Goal: Book appointment/travel/reservation

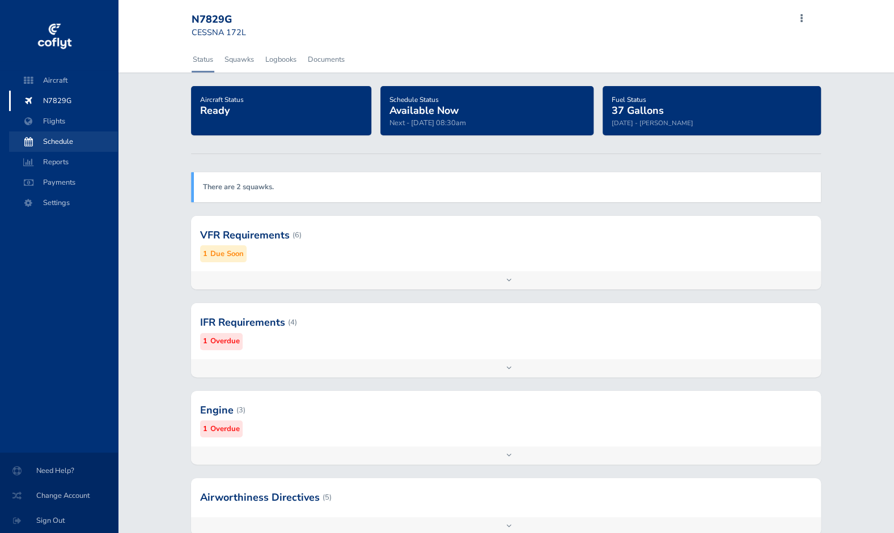
click at [46, 136] on span "Schedule" at bounding box center [63, 141] width 86 height 20
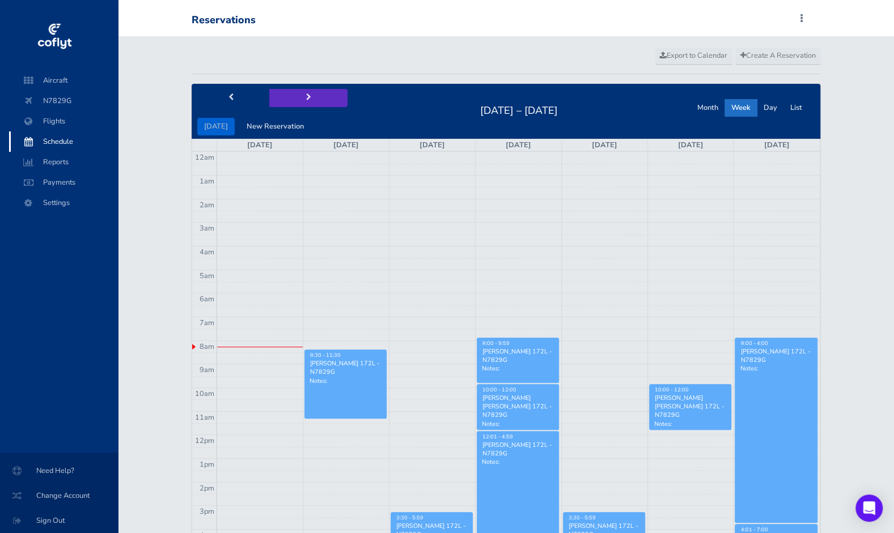
click at [306, 95] on span "next" at bounding box center [308, 97] width 5 height 7
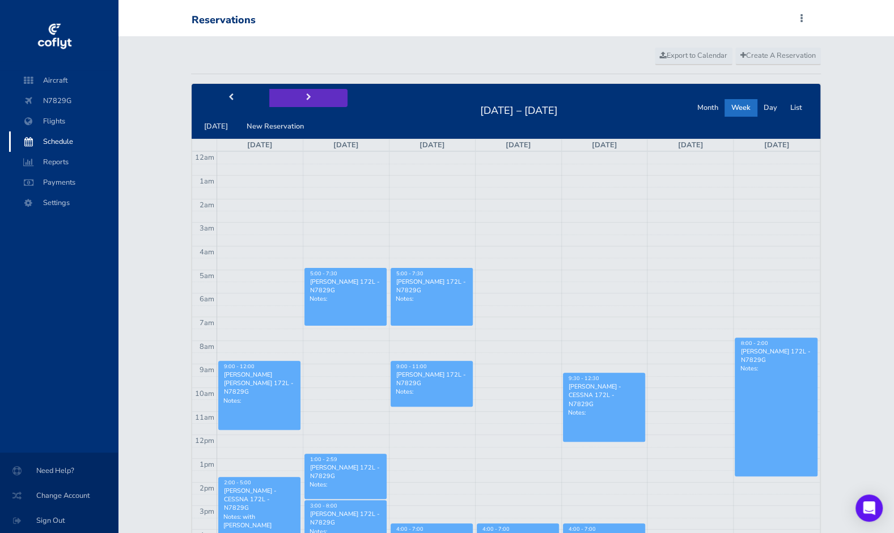
click at [306, 95] on span "next" at bounding box center [308, 97] width 5 height 7
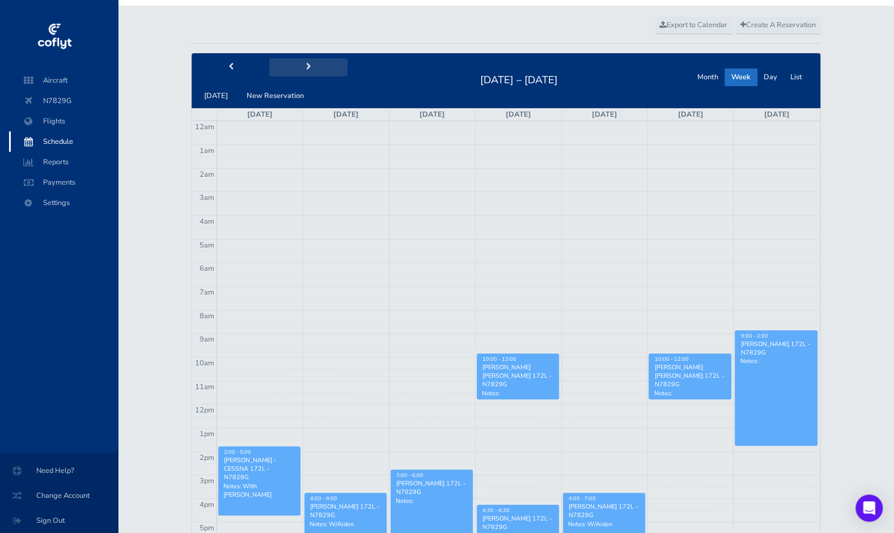
scroll to position [30, 0]
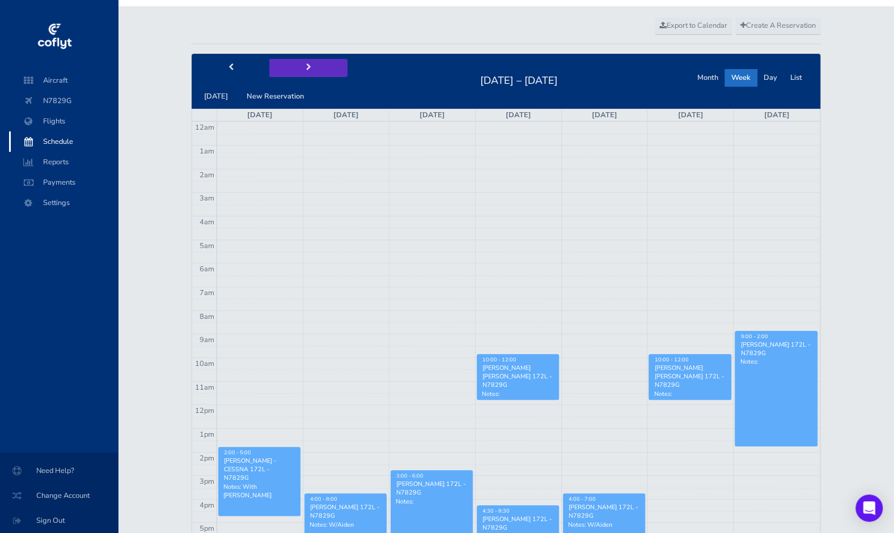
click at [312, 60] on button "next" at bounding box center [308, 68] width 78 height 18
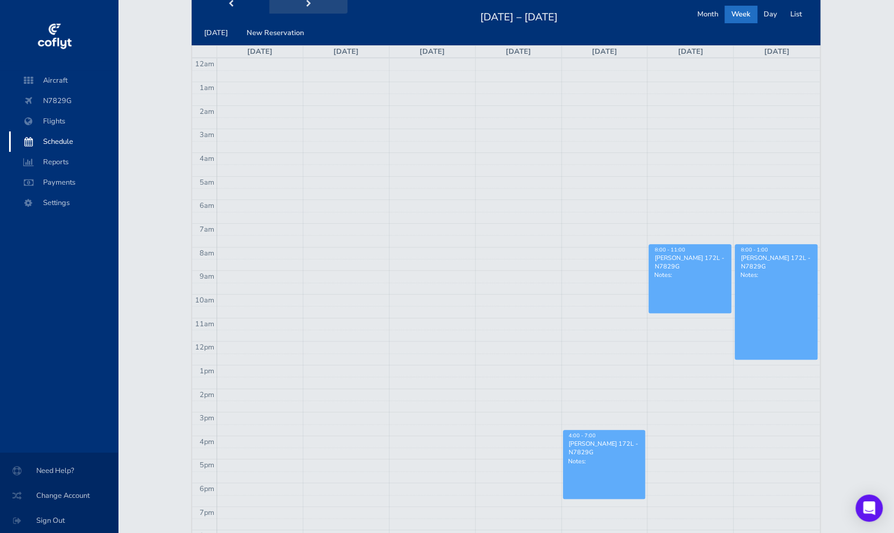
scroll to position [56, 0]
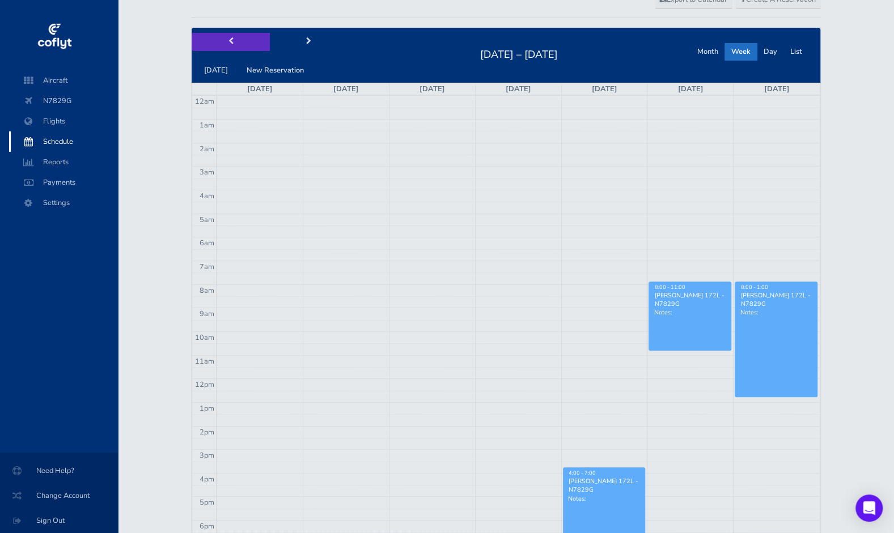
click at [230, 46] on button "prev" at bounding box center [231, 42] width 78 height 18
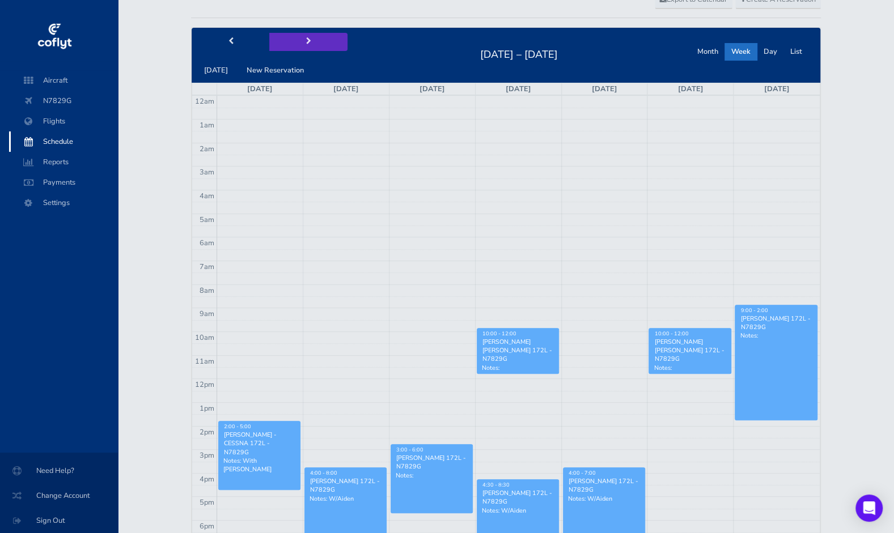
click at [306, 41] on span "next" at bounding box center [308, 41] width 5 height 7
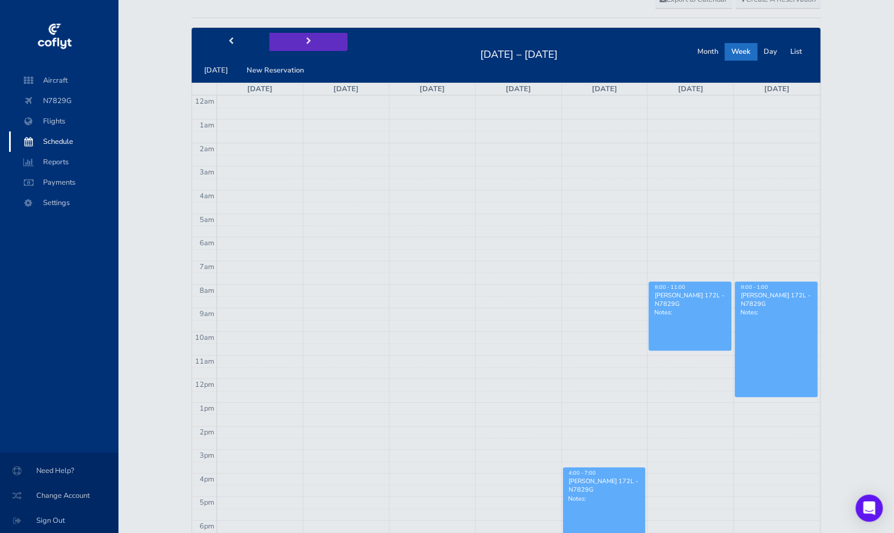
click at [306, 41] on span "next" at bounding box center [308, 41] width 5 height 7
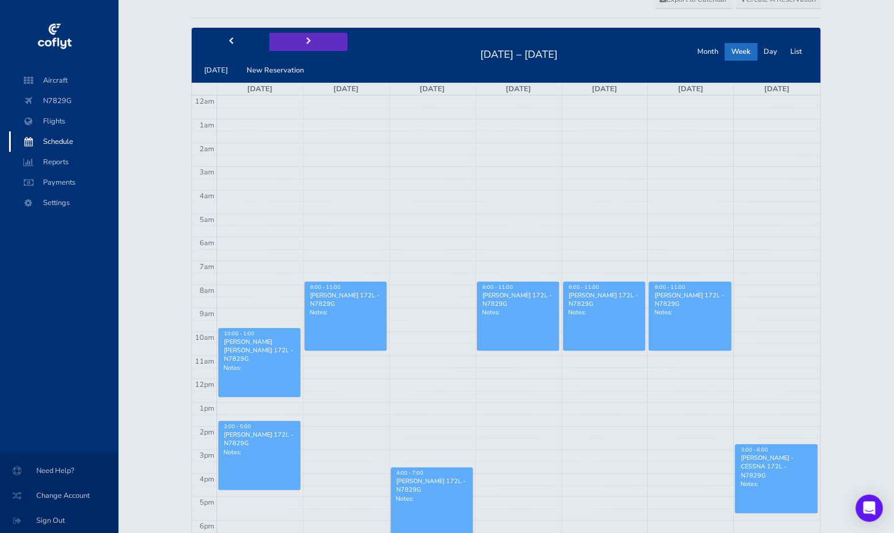
click at [306, 41] on span "next" at bounding box center [308, 41] width 5 height 7
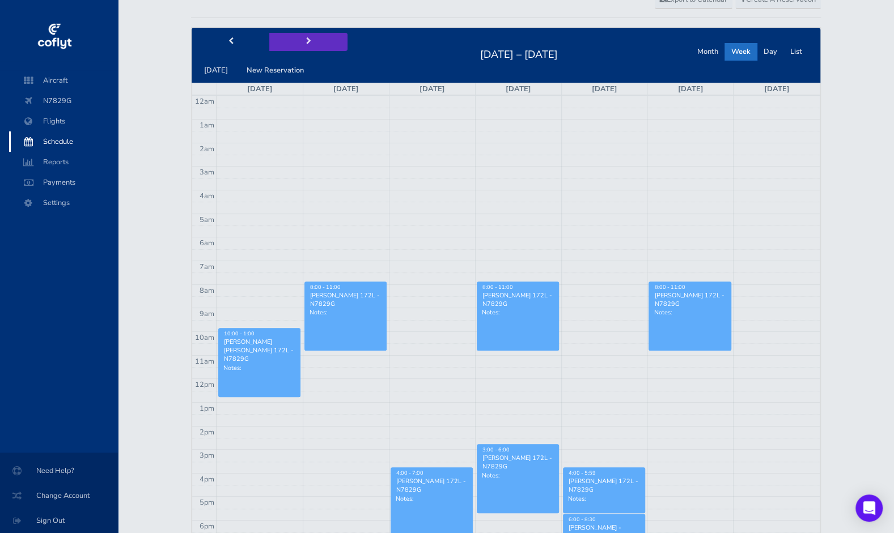
click at [306, 41] on span "next" at bounding box center [308, 41] width 5 height 7
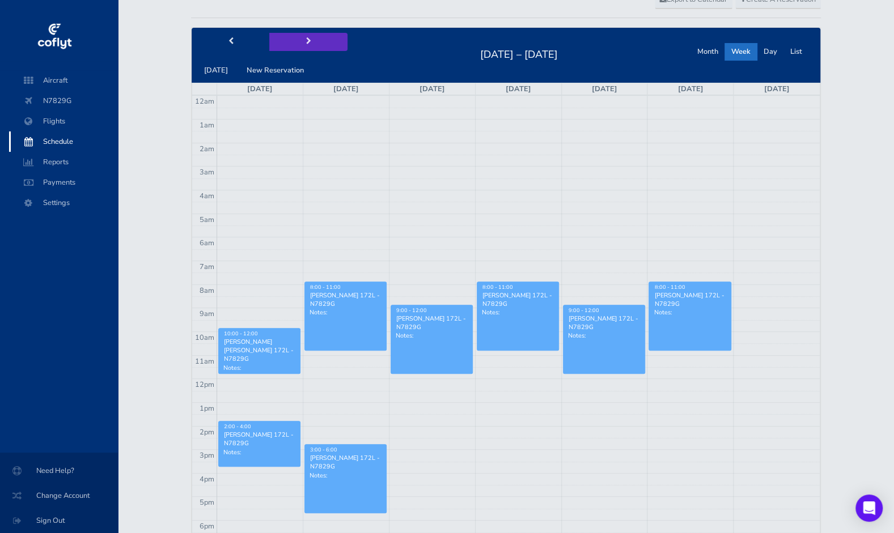
click at [334, 43] on button "next" at bounding box center [308, 42] width 78 height 18
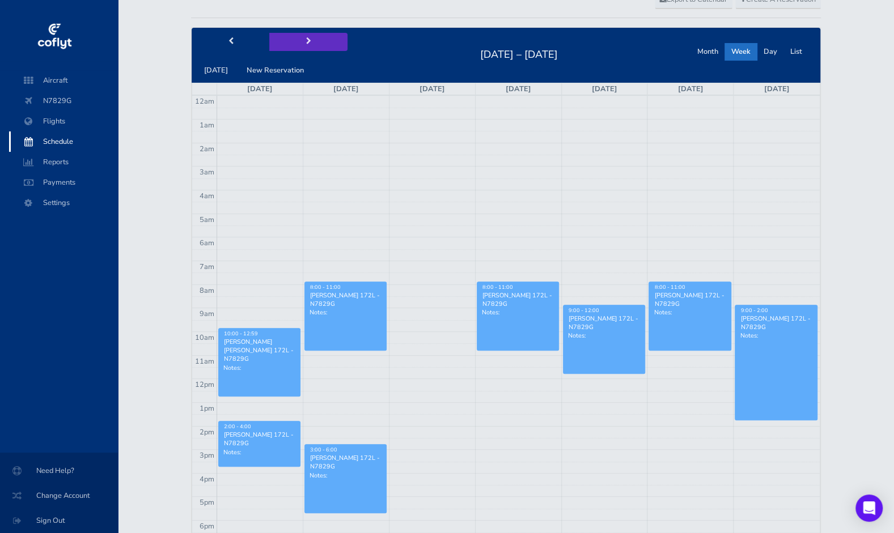
click at [334, 43] on button "next" at bounding box center [308, 42] width 78 height 18
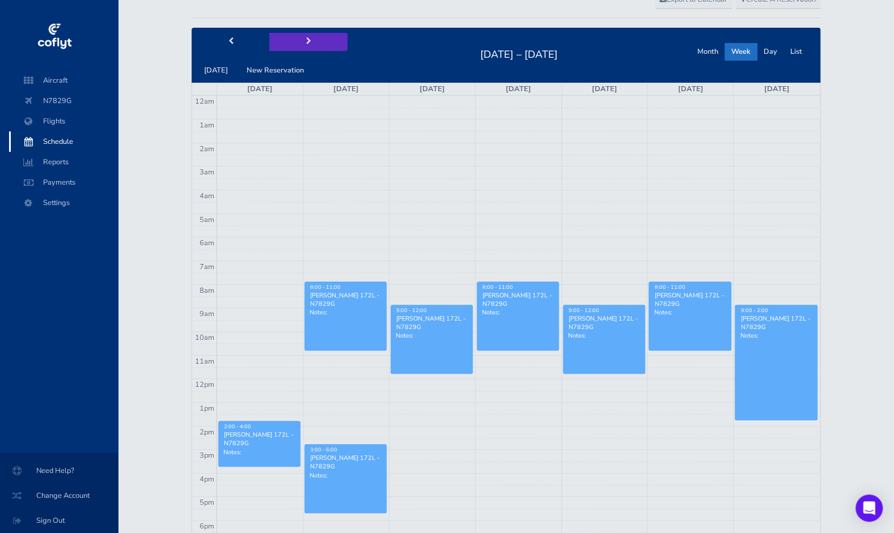
click at [334, 43] on button "next" at bounding box center [308, 42] width 78 height 18
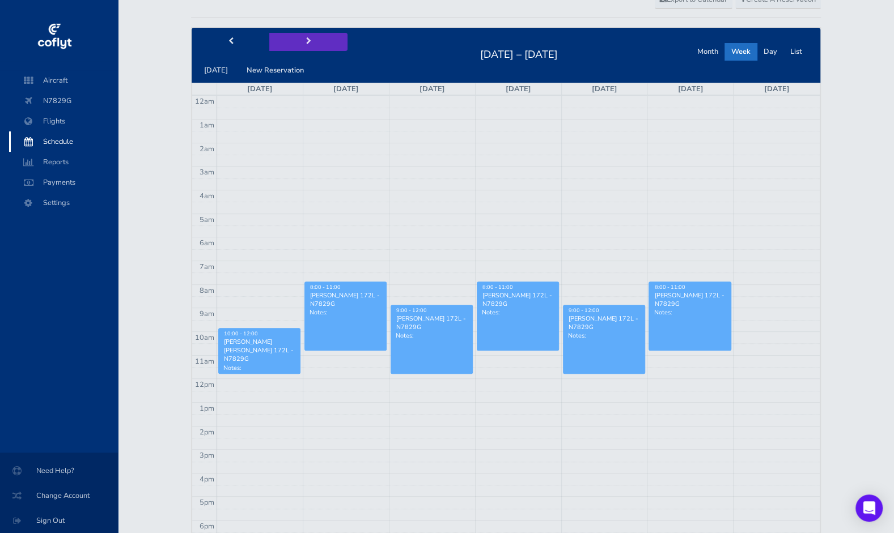
click at [334, 43] on button "next" at bounding box center [308, 42] width 78 height 18
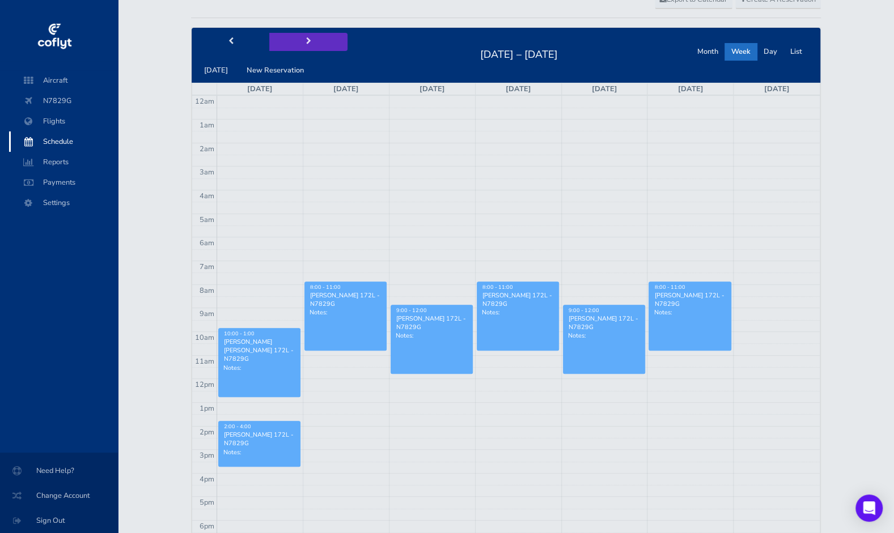
click at [334, 43] on button "next" at bounding box center [308, 42] width 78 height 18
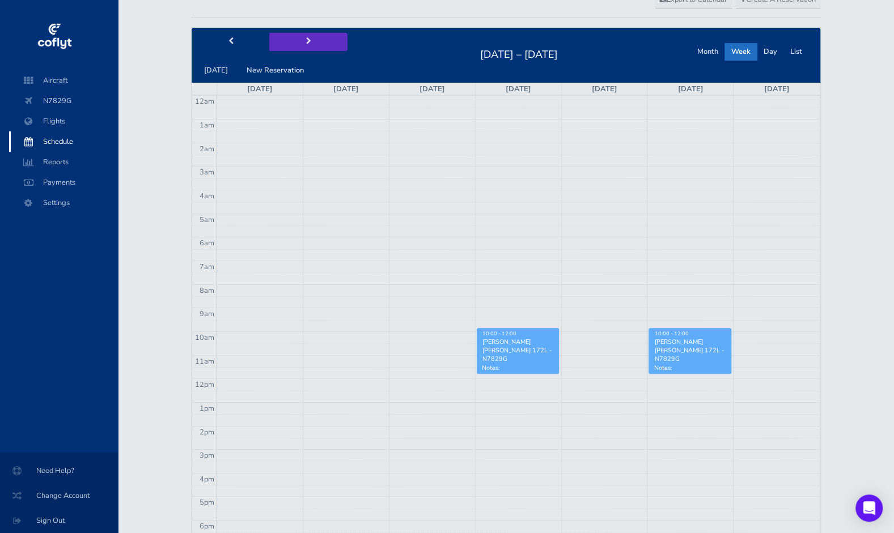
click at [334, 43] on button "next" at bounding box center [308, 42] width 78 height 18
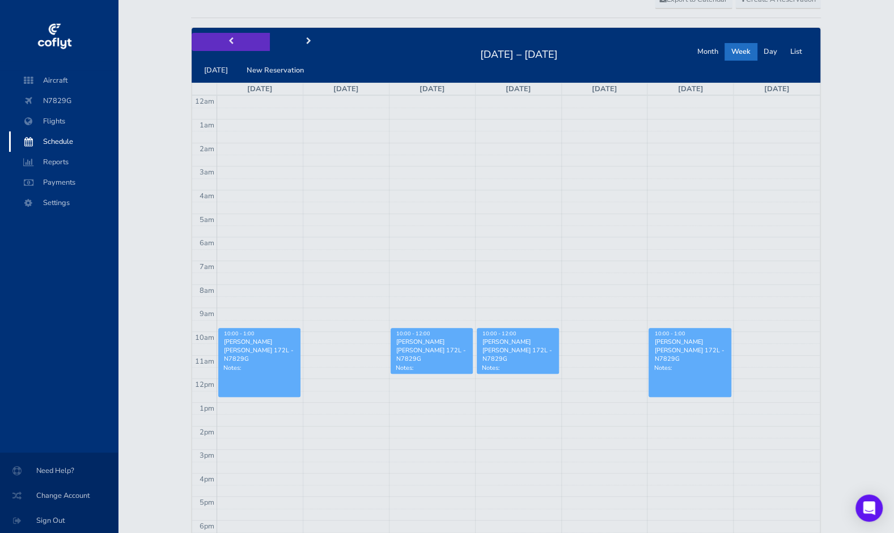
click at [245, 43] on button "prev" at bounding box center [231, 42] width 78 height 18
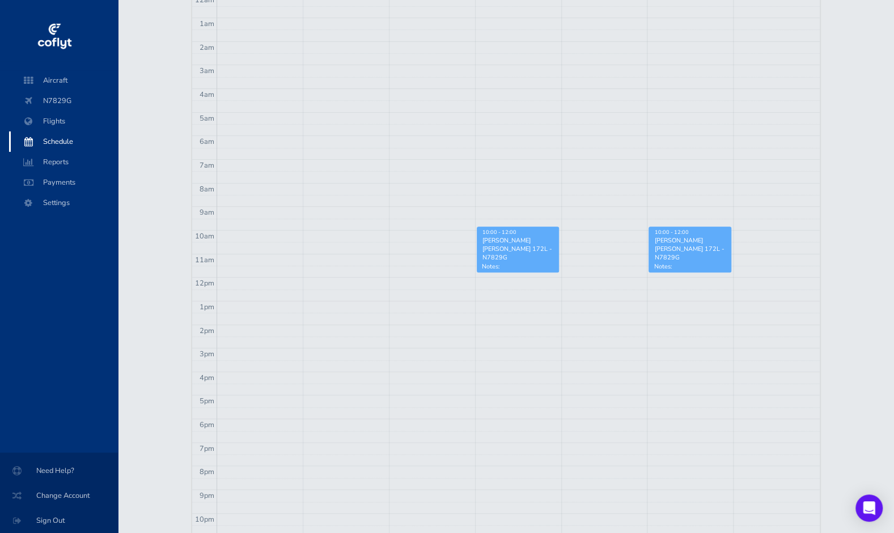
scroll to position [162, 0]
click at [774, 203] on td at bounding box center [517, 209] width 603 height 12
click at [752, 210] on td at bounding box center [517, 209] width 603 height 12
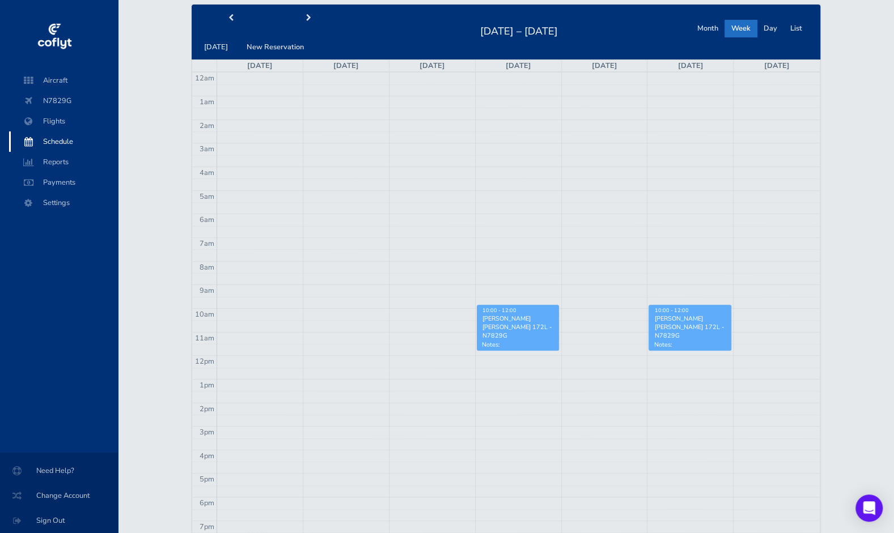
scroll to position [79, 0]
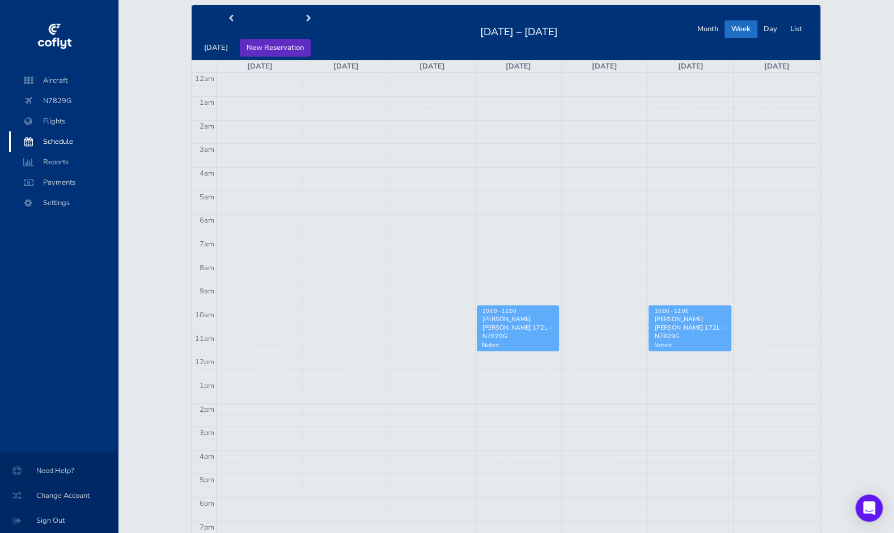
click at [256, 44] on button "New Reservation" at bounding box center [275, 48] width 71 height 18
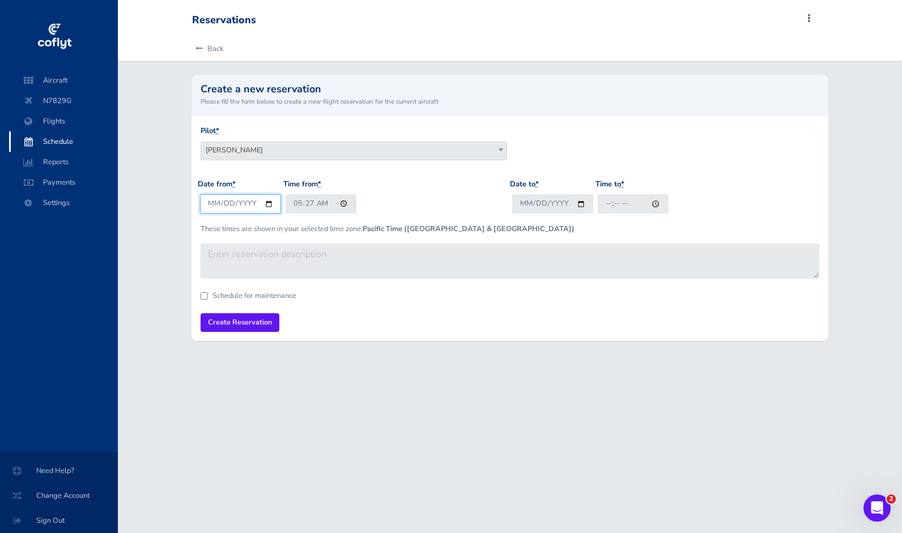
click at [270, 204] on input "2025-08-17" at bounding box center [240, 203] width 81 height 19
type input "2025-11-01"
click at [346, 210] on input "05:27" at bounding box center [321, 203] width 71 height 19
click at [342, 207] on input "05:27" at bounding box center [321, 203] width 71 height 19
type input "09:00"
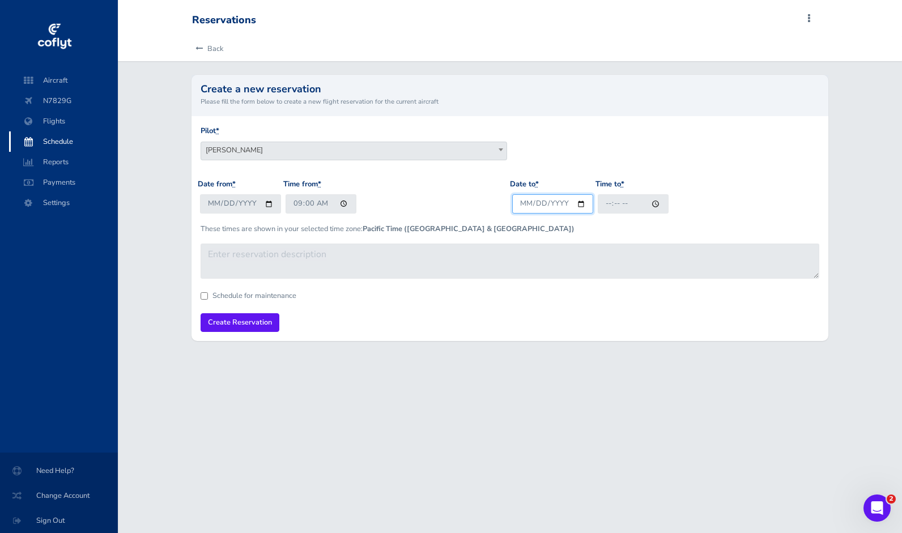
click at [579, 205] on input "Date to *" at bounding box center [552, 203] width 81 height 19
type input "2025-11-01"
click at [653, 204] on input "Time to *" at bounding box center [633, 203] width 71 height 19
click at [441, 309] on form "Pilot * Stephen M Saslow Keith Overa Chuyi Chuang Cody Prince Sean Smith Chris …" at bounding box center [510, 228] width 618 height 207
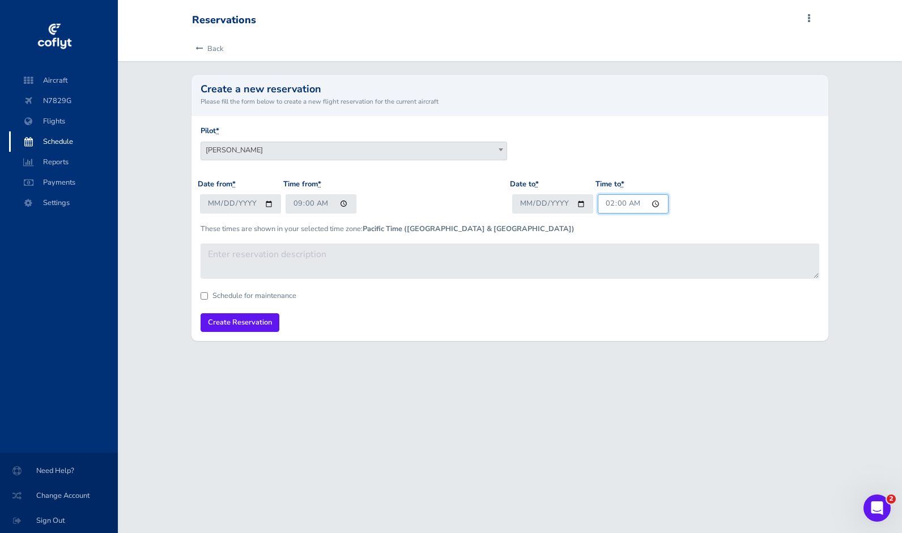
click at [649, 209] on input "02:00" at bounding box center [633, 203] width 71 height 19
type input "14:00"
click at [309, 326] on form "Pilot * Stephen M Saslow Keith Overa Chuyi Chuang Cody Prince Sean Smith Chris …" at bounding box center [510, 228] width 618 height 207
click at [233, 324] on input "Create Reservation" at bounding box center [240, 322] width 79 height 19
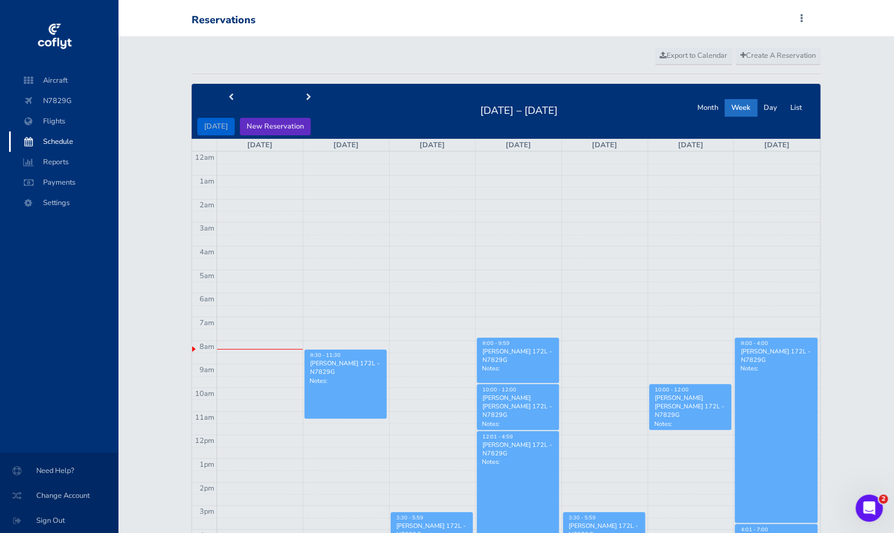
click at [264, 126] on button "New Reservation" at bounding box center [275, 127] width 71 height 18
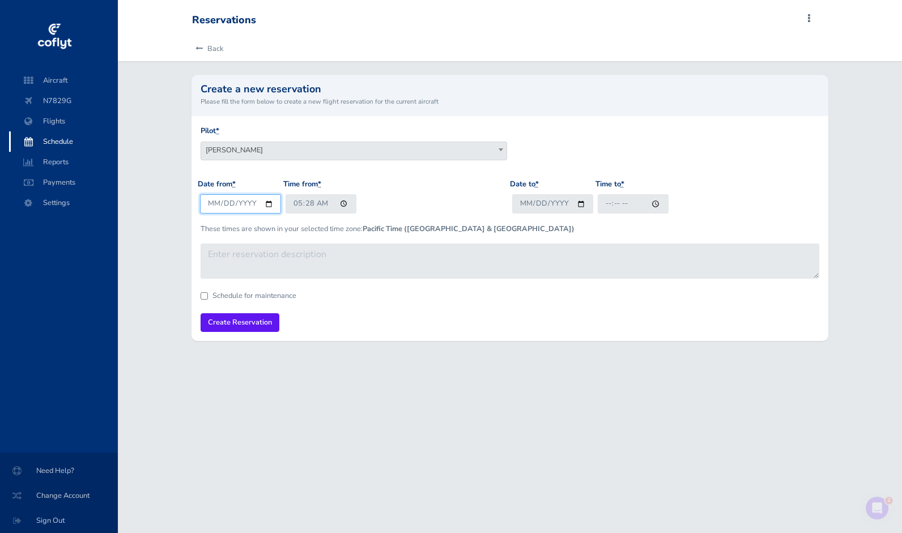
click at [264, 204] on input "2025-08-17" at bounding box center [240, 203] width 81 height 19
type input "2025-10-04"
click at [346, 205] on input "05:28" at bounding box center [321, 203] width 71 height 19
type input "09:00"
click at [537, 207] on input "Date to *" at bounding box center [552, 203] width 81 height 19
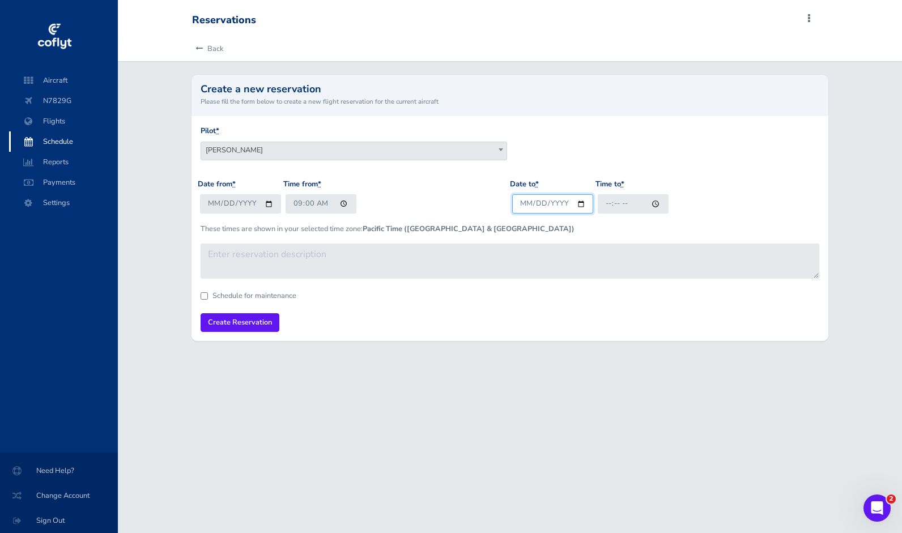
click at [580, 201] on input "Date to *" at bounding box center [552, 203] width 81 height 19
type input "2025-10-04"
click at [656, 199] on input "Time to *" at bounding box center [633, 203] width 71 height 19
click at [659, 207] on input "01:29" at bounding box center [633, 203] width 71 height 19
type input "13:00"
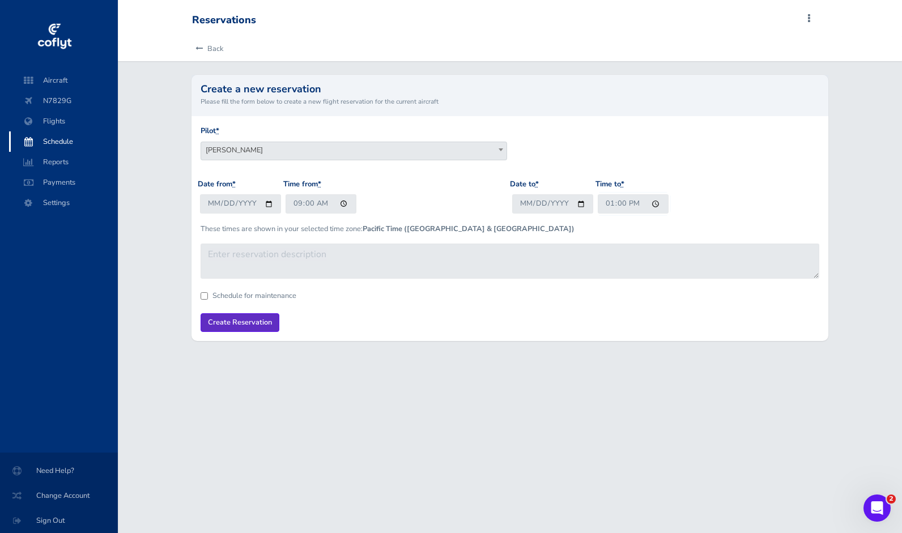
click at [247, 320] on input "Create Reservation" at bounding box center [240, 322] width 79 height 19
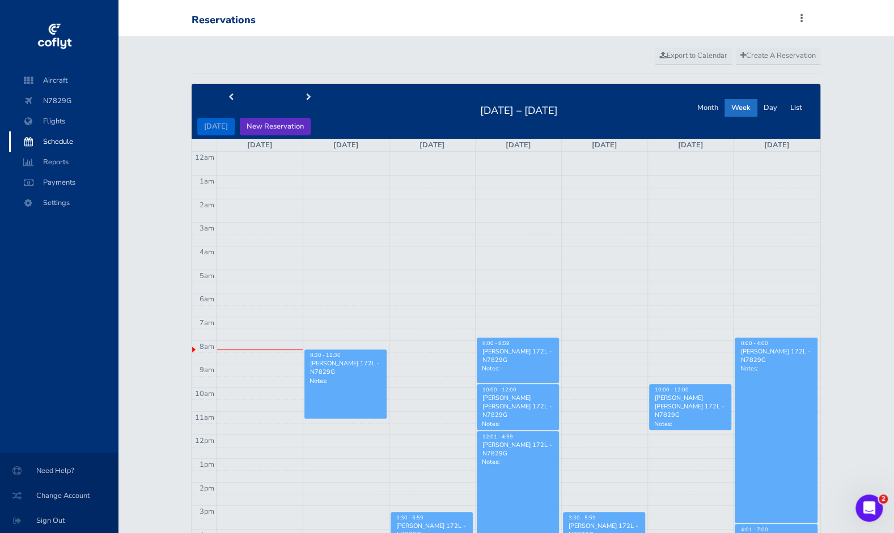
click at [255, 127] on button "New Reservation" at bounding box center [275, 127] width 71 height 18
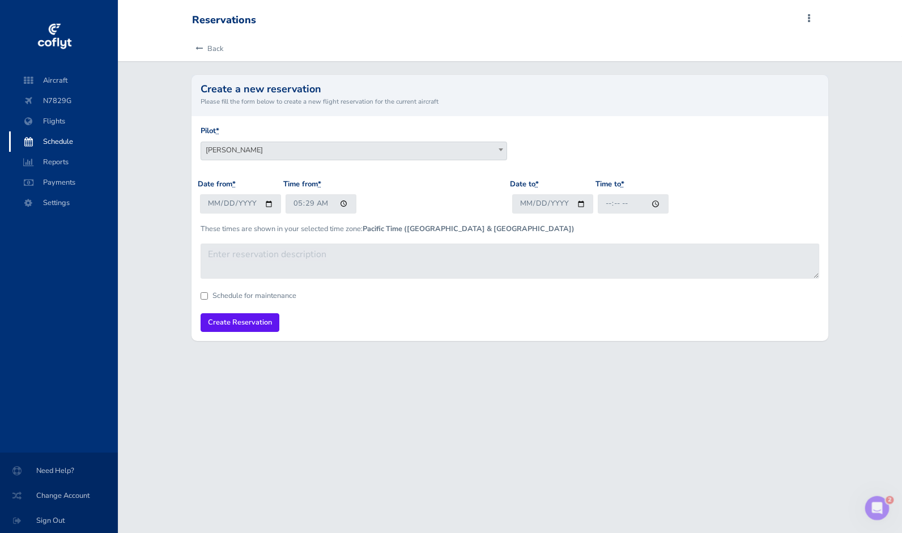
click at [58, 142] on span "Schedule" at bounding box center [63, 141] width 86 height 20
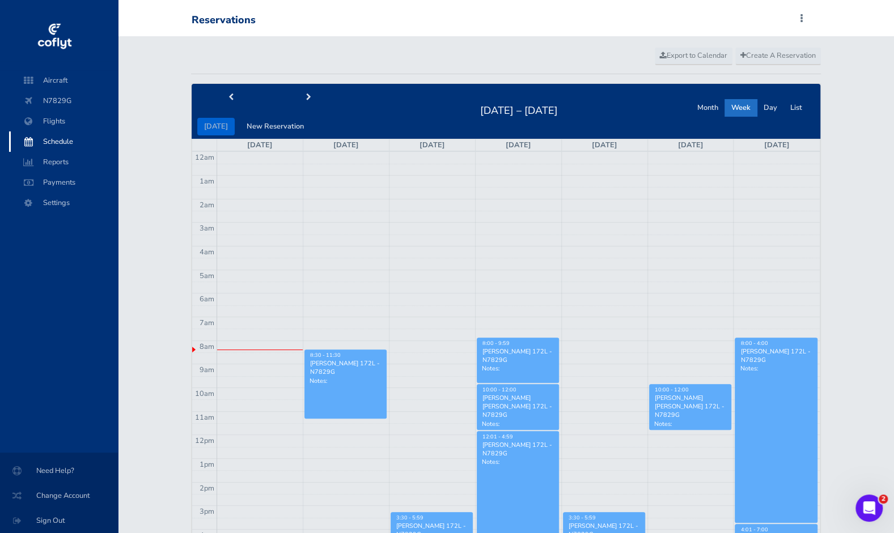
click at [800, 97] on div "Month Week Day List" at bounding box center [749, 106] width 118 height 19
click at [795, 107] on button "List" at bounding box center [796, 108] width 26 height 18
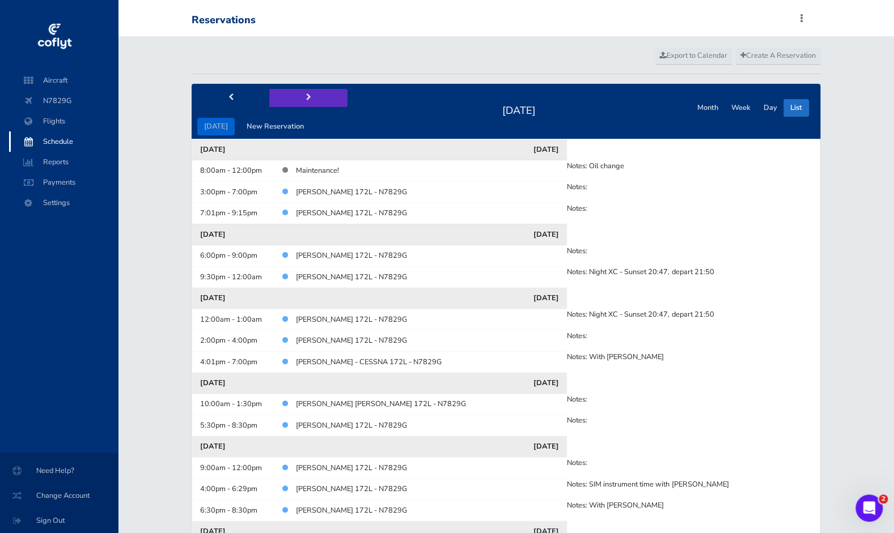
click at [310, 103] on button "next" at bounding box center [308, 98] width 78 height 18
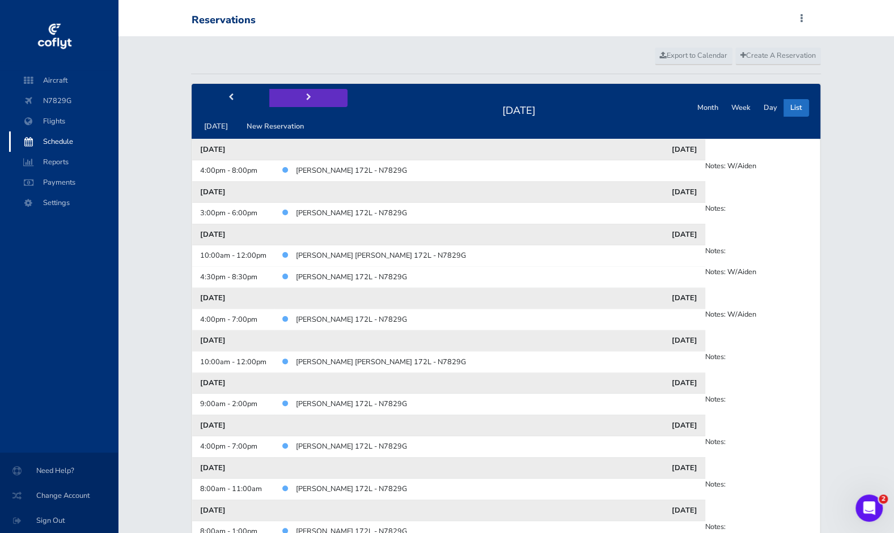
click at [310, 103] on button "next" at bounding box center [308, 98] width 78 height 18
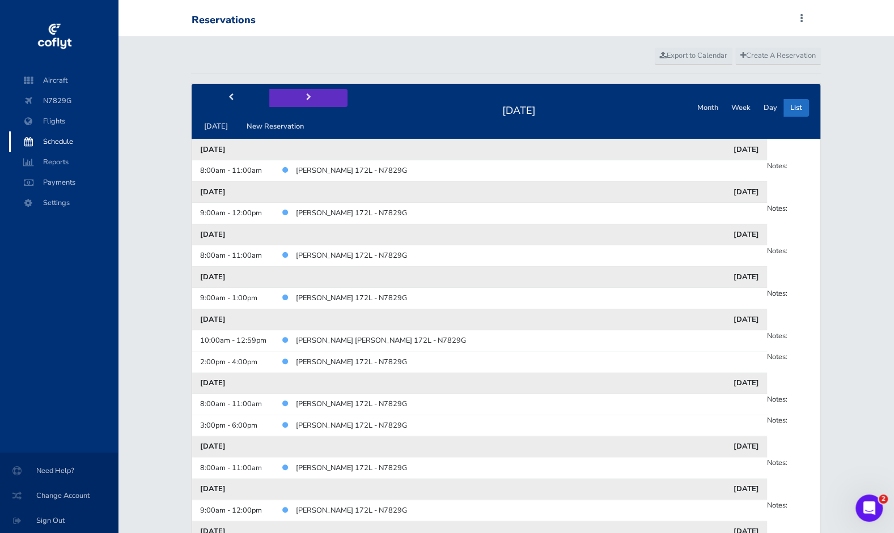
click at [310, 103] on button "next" at bounding box center [308, 98] width 78 height 18
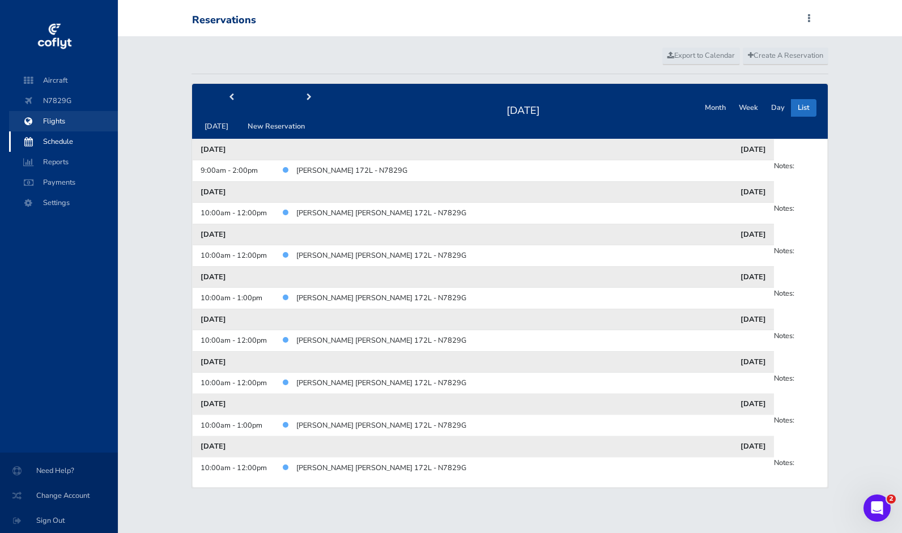
click at [58, 119] on span "Flights" at bounding box center [63, 121] width 86 height 20
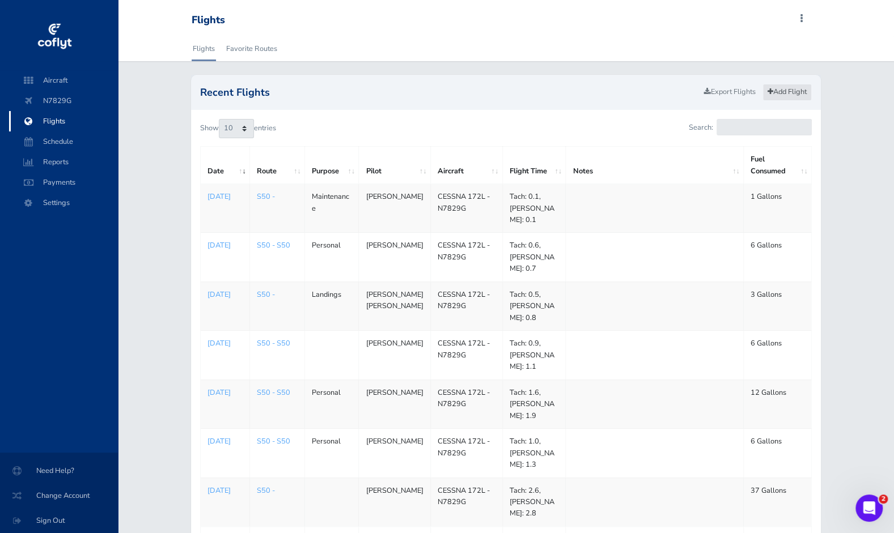
click at [782, 90] on link "Add Flight" at bounding box center [786, 92] width 49 height 16
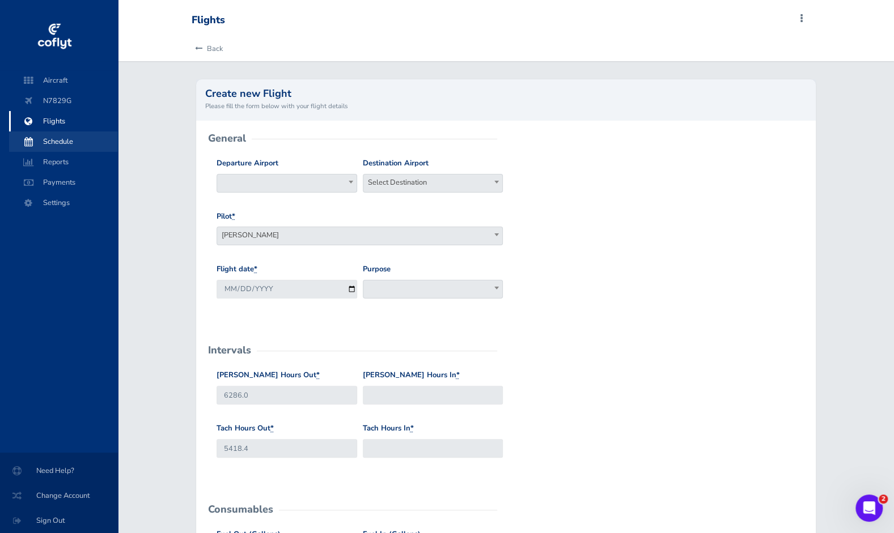
click at [57, 136] on span "Schedule" at bounding box center [63, 141] width 86 height 20
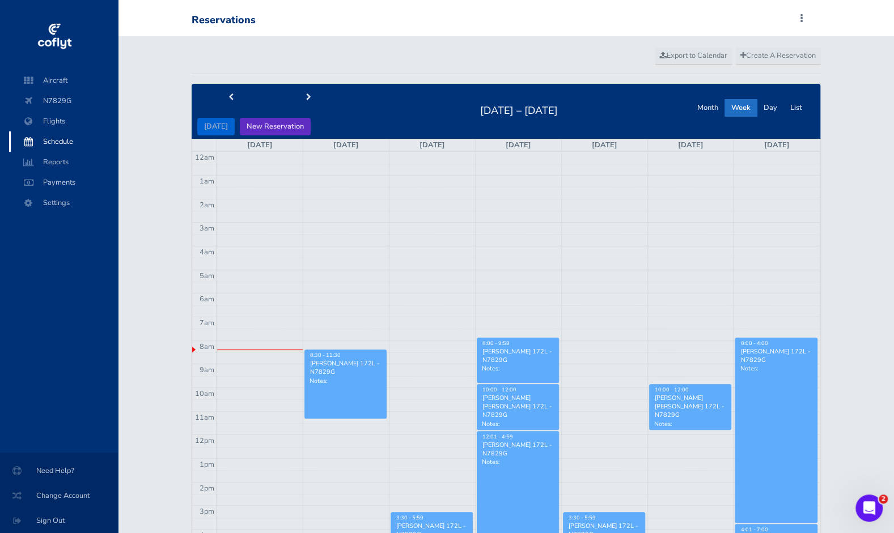
click at [295, 133] on button "New Reservation" at bounding box center [275, 127] width 71 height 18
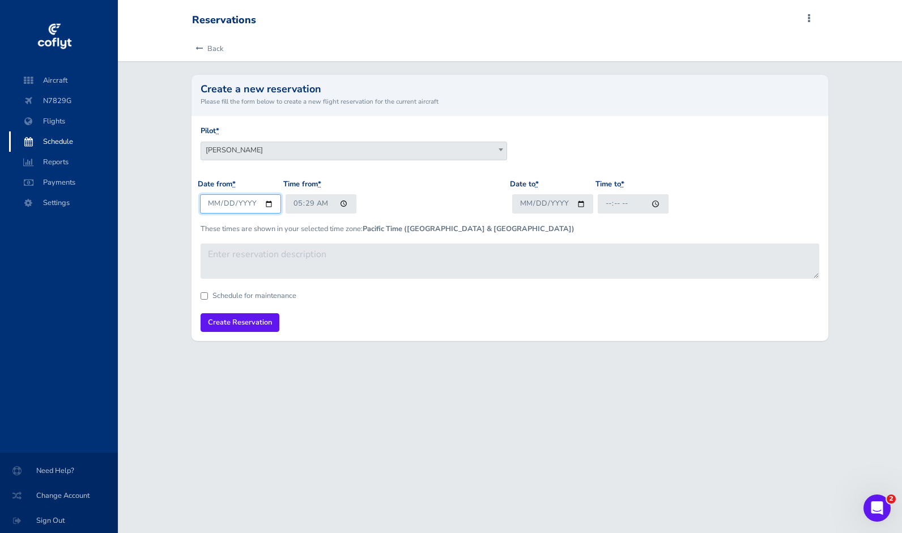
click at [270, 201] on input "2025-08-17" at bounding box center [240, 203] width 81 height 19
type input "2025-11-09"
click at [340, 202] on input "05:29" at bounding box center [321, 203] width 71 height 19
type input "13:01"
click at [573, 203] on input "Date to *" at bounding box center [552, 203] width 81 height 19
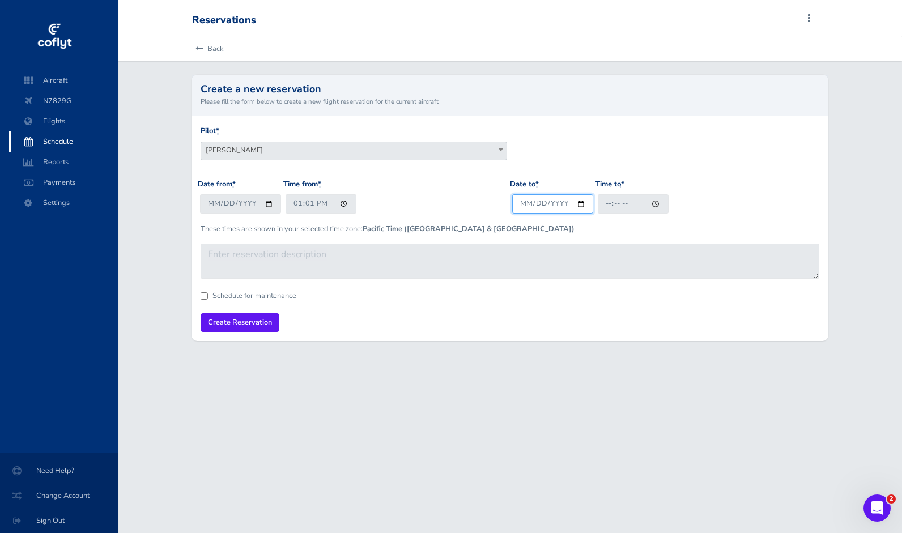
click at [577, 209] on input "Date to *" at bounding box center [552, 203] width 81 height 19
type input "2025-11-09"
click at [652, 200] on input "Time to *" at bounding box center [633, 203] width 71 height 19
type input "16:00"
click at [246, 323] on input "Create Reservation" at bounding box center [240, 322] width 79 height 19
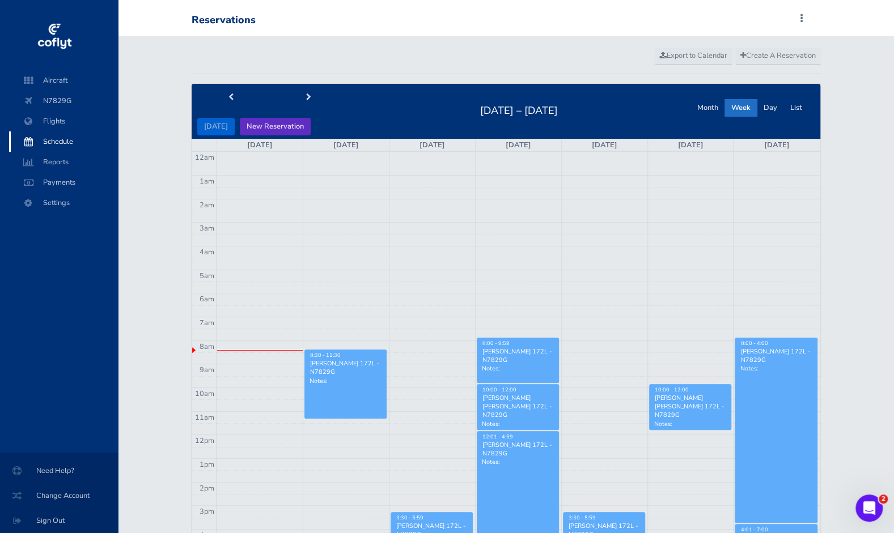
click at [261, 129] on button "New Reservation" at bounding box center [275, 127] width 71 height 18
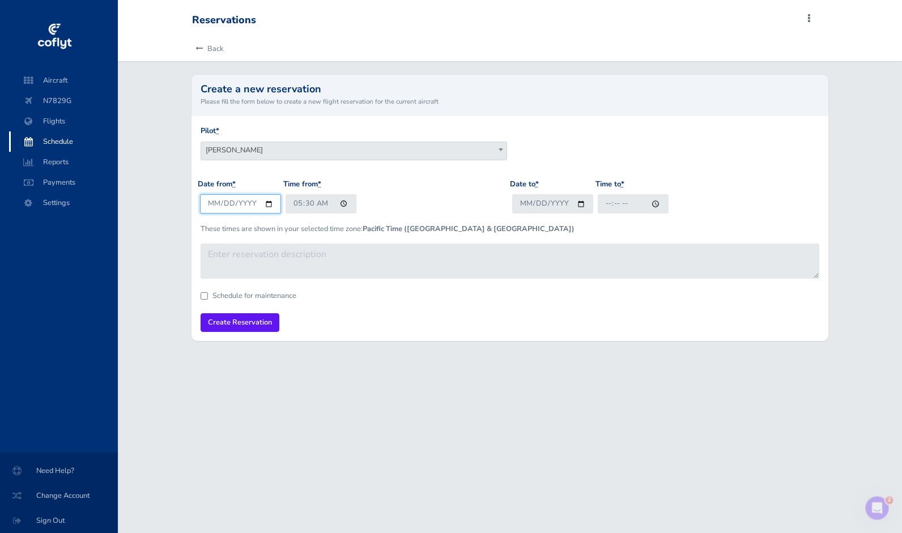
click at [263, 208] on input "[DATE]" at bounding box center [240, 203] width 81 height 19
type input "[DATE]"
click at [341, 206] on input "05:30" at bounding box center [321, 203] width 71 height 19
type input "09:00"
click at [577, 205] on input "Date to *" at bounding box center [552, 203] width 81 height 19
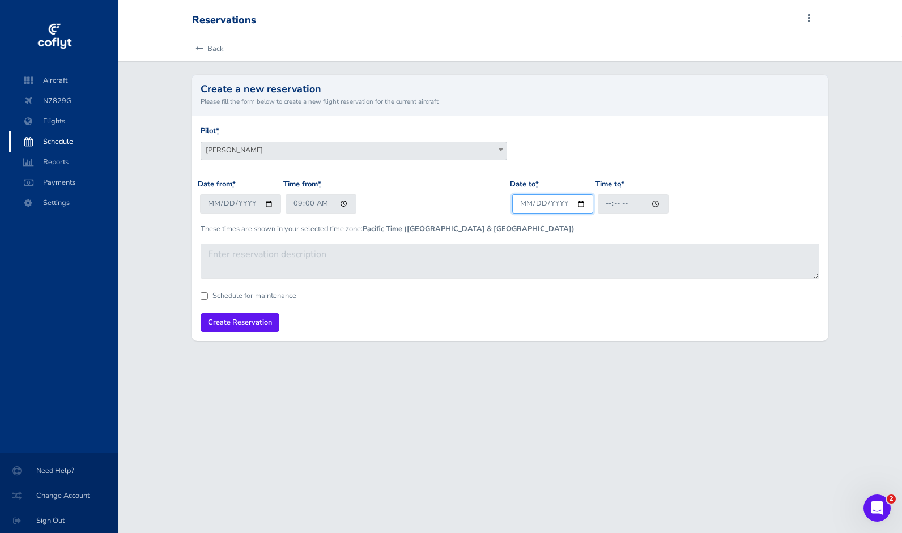
type input "2025-11-15"
click at [653, 207] on input "Time to *" at bounding box center [633, 203] width 71 height 19
type input "14:00"
click at [254, 321] on input "Create Reservation" at bounding box center [240, 322] width 79 height 19
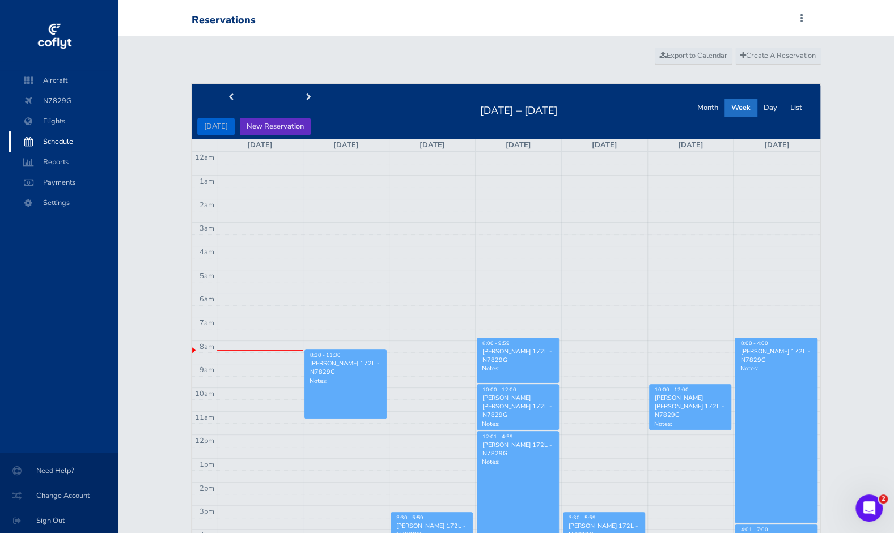
click at [250, 120] on button "New Reservation" at bounding box center [275, 127] width 71 height 18
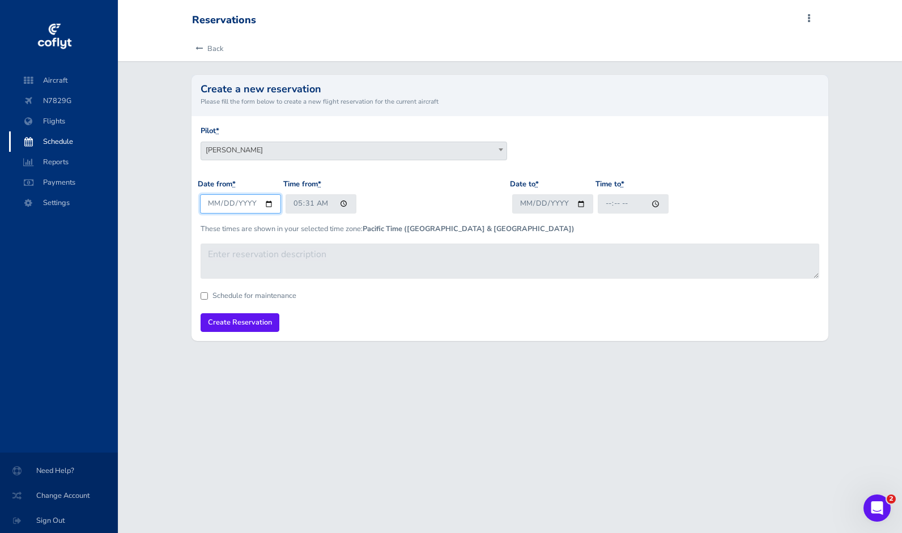
click at [271, 210] on input "2025-08-17" at bounding box center [240, 203] width 81 height 19
click at [269, 205] on input "2025-08-17" at bounding box center [240, 203] width 81 height 19
type input "2025-12-06"
click at [338, 203] on input "05:31" at bounding box center [321, 203] width 71 height 19
type input "09:00"
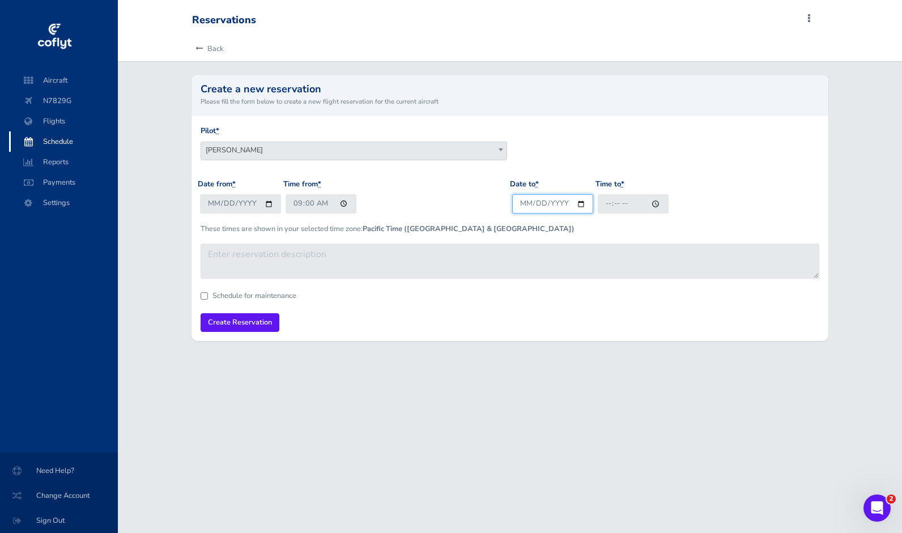
click at [583, 205] on input "Date to *" at bounding box center [552, 203] width 81 height 19
type input "2025-12-06"
click at [658, 203] on input "Time to *" at bounding box center [633, 203] width 71 height 19
type input "14:00"
click at [237, 320] on input "Create Reservation" at bounding box center [240, 322] width 79 height 19
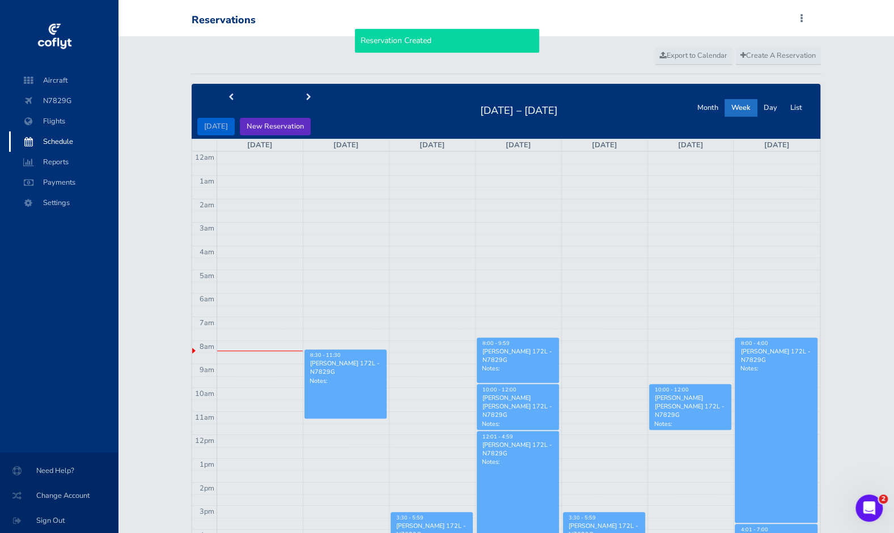
click at [258, 126] on button "New Reservation" at bounding box center [275, 127] width 71 height 18
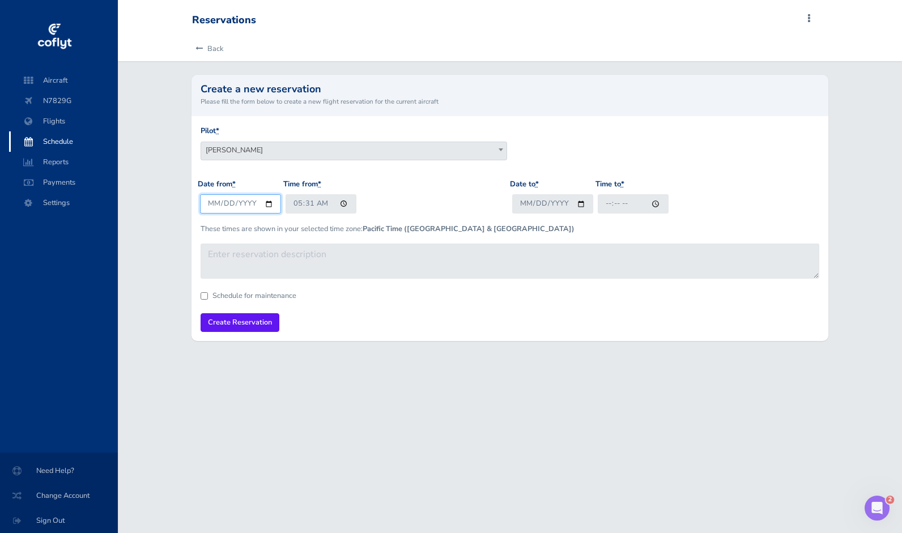
click at [265, 201] on input "2025-08-17" at bounding box center [240, 203] width 81 height 19
type input "2025-12-13"
click at [342, 205] on input "05:31" at bounding box center [321, 203] width 71 height 19
type input "09:00"
click at [576, 206] on input "Date to *" at bounding box center [552, 203] width 81 height 19
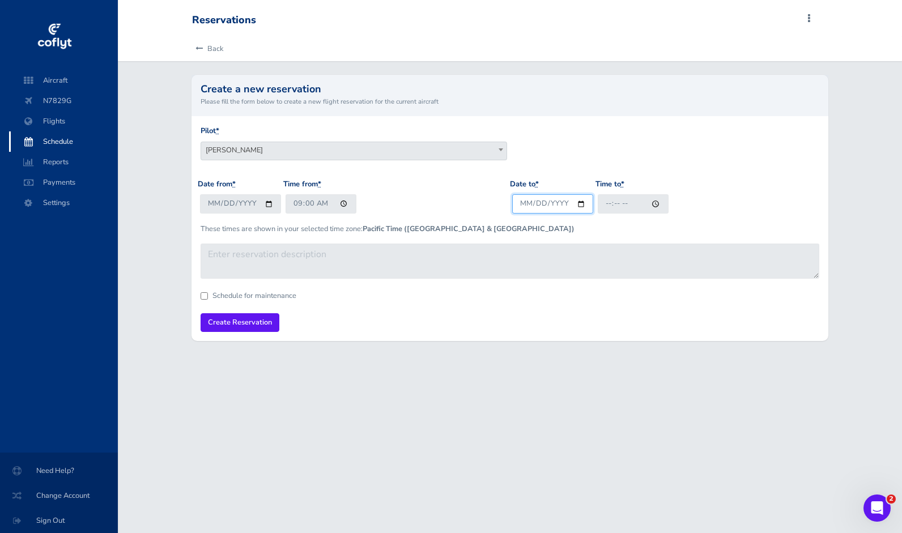
type input "2025-12-13"
click at [652, 206] on input "Time to *" at bounding box center [633, 203] width 71 height 19
type input "14:00"
click at [230, 324] on input "Create Reservation" at bounding box center [240, 322] width 79 height 19
